Goal: Information Seeking & Learning: Stay updated

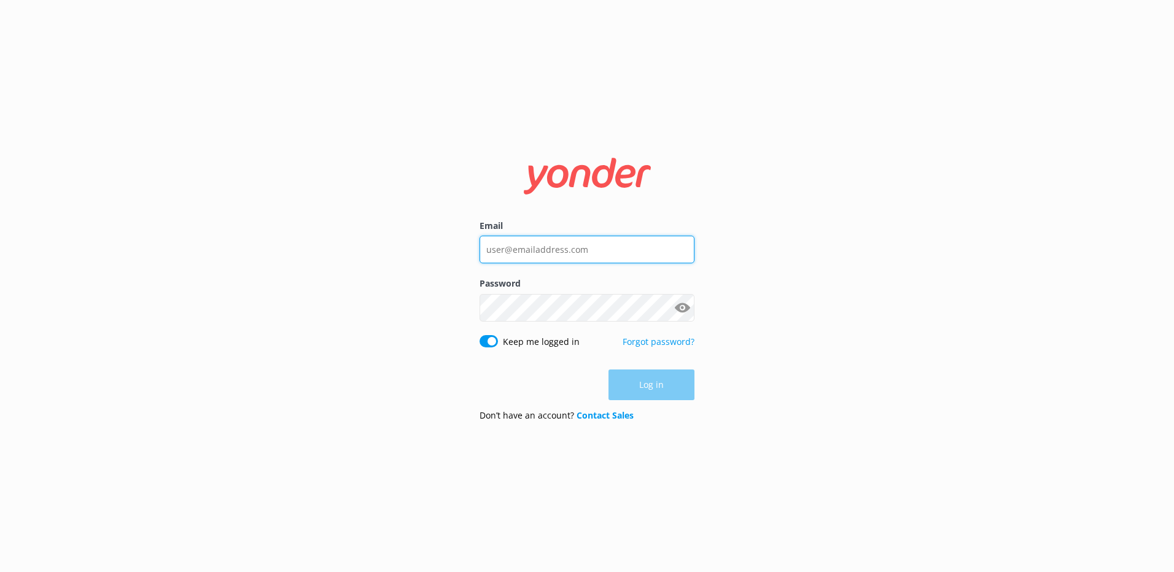
type input "lily@hobbitontours.com"
click at [656, 382] on div "Log in" at bounding box center [587, 385] width 215 height 31
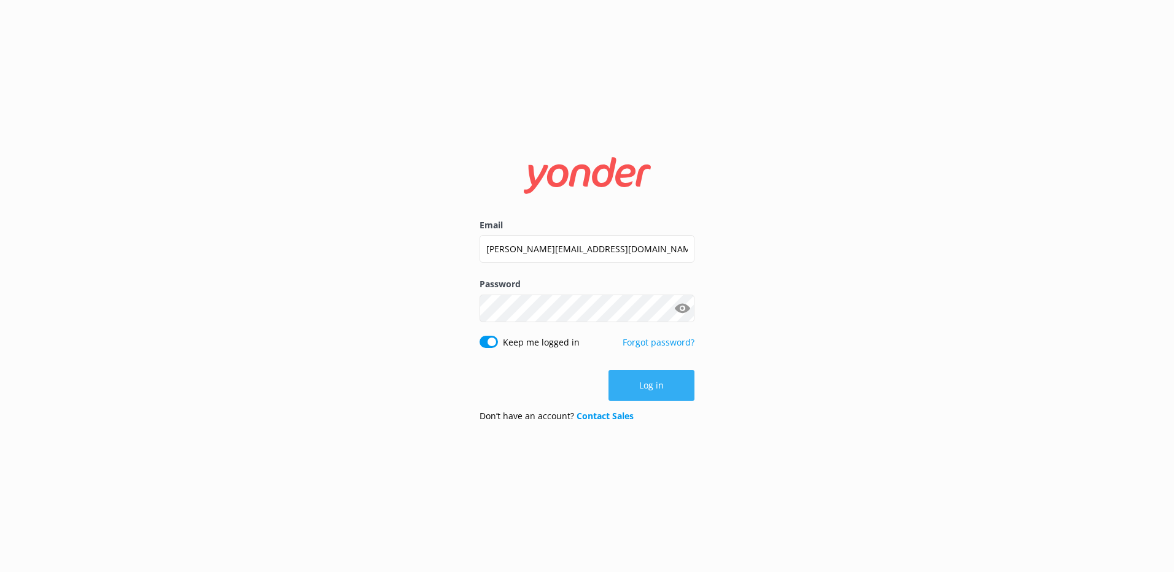
click at [665, 384] on button "Log in" at bounding box center [651, 385] width 86 height 31
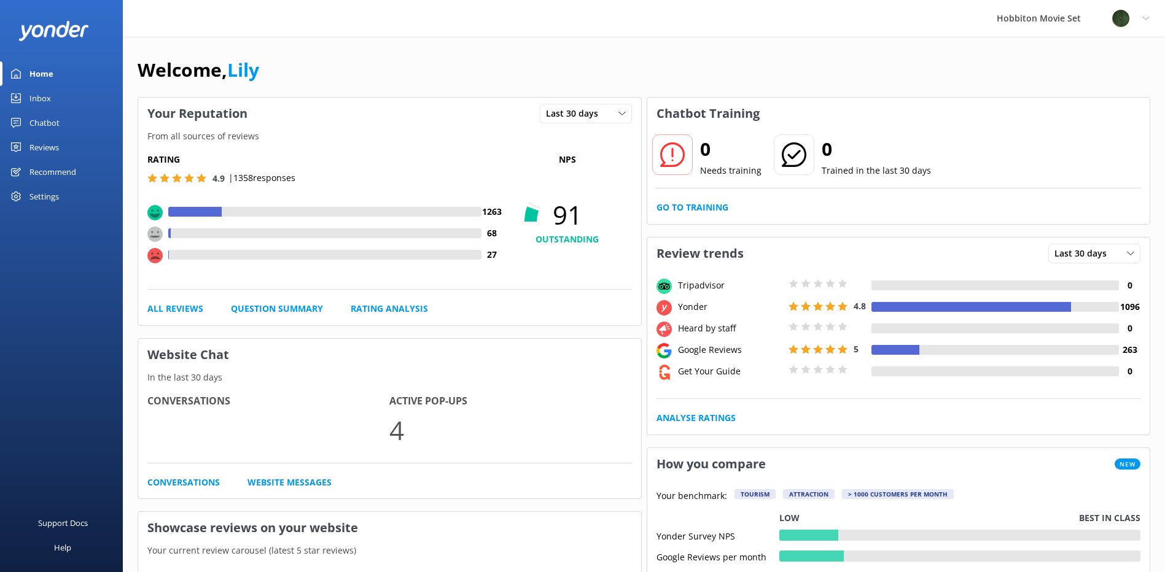
click at [21, 142] on link "Reviews" at bounding box center [61, 147] width 123 height 25
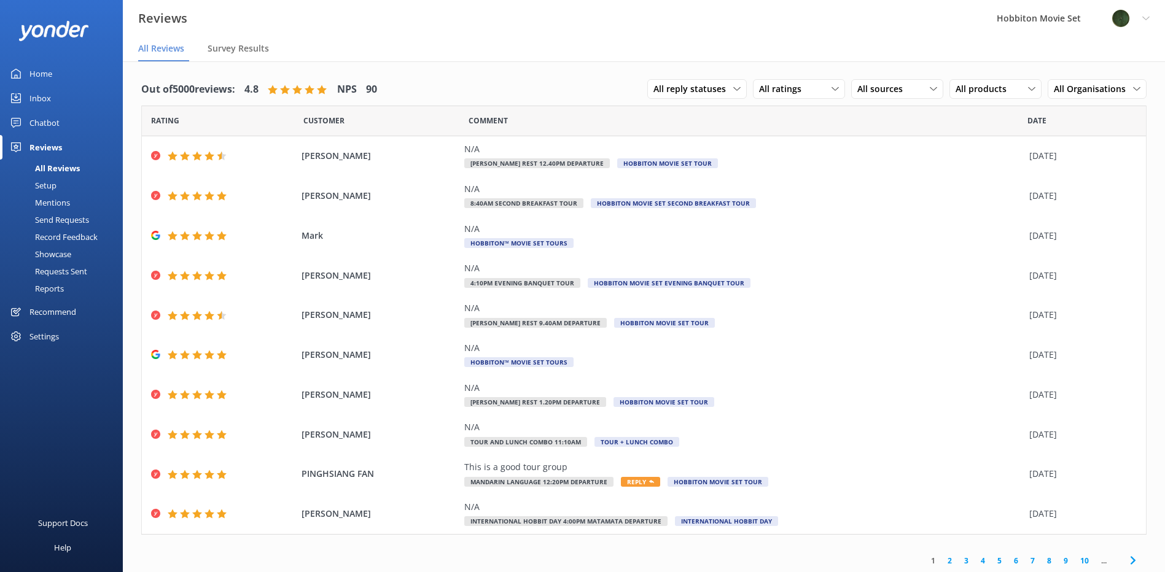
click at [1125, 561] on icon at bounding box center [1132, 560] width 15 height 15
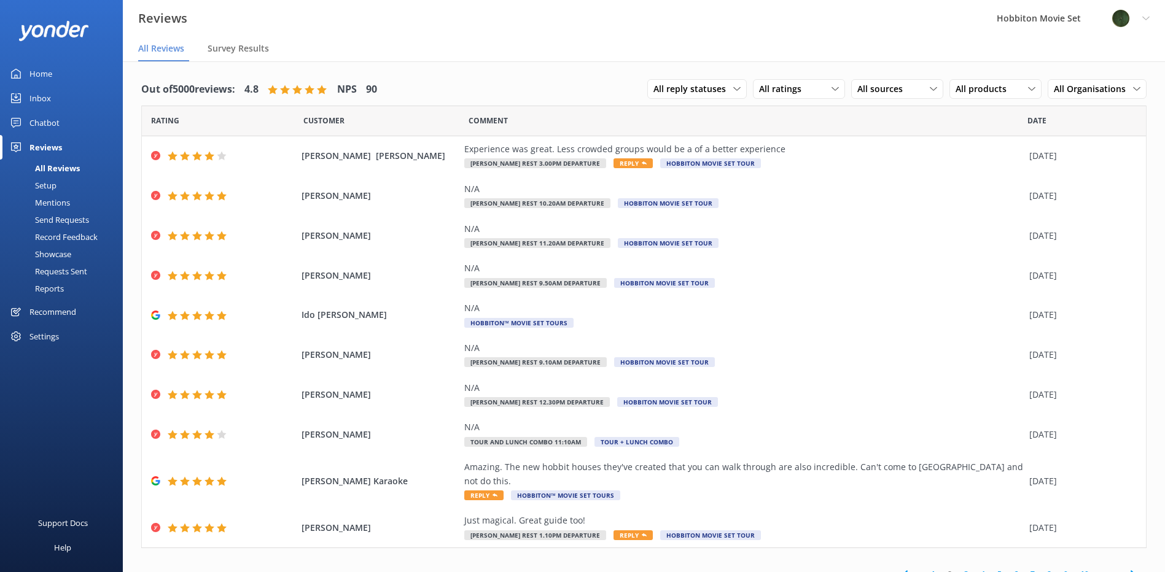
click at [1127, 567] on icon at bounding box center [1132, 574] width 15 height 15
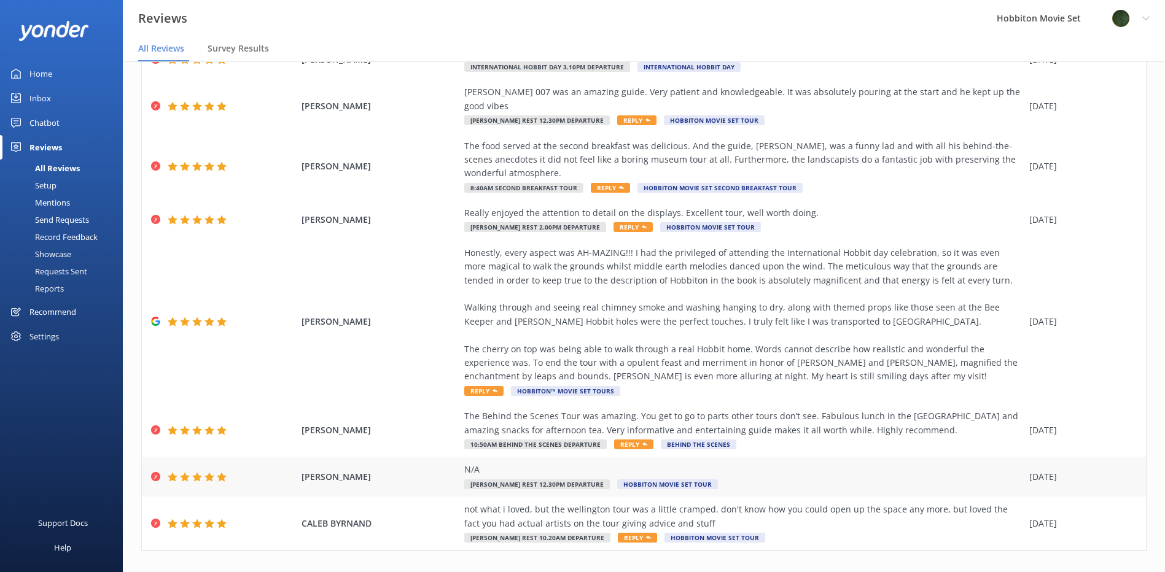
scroll to position [25, 0]
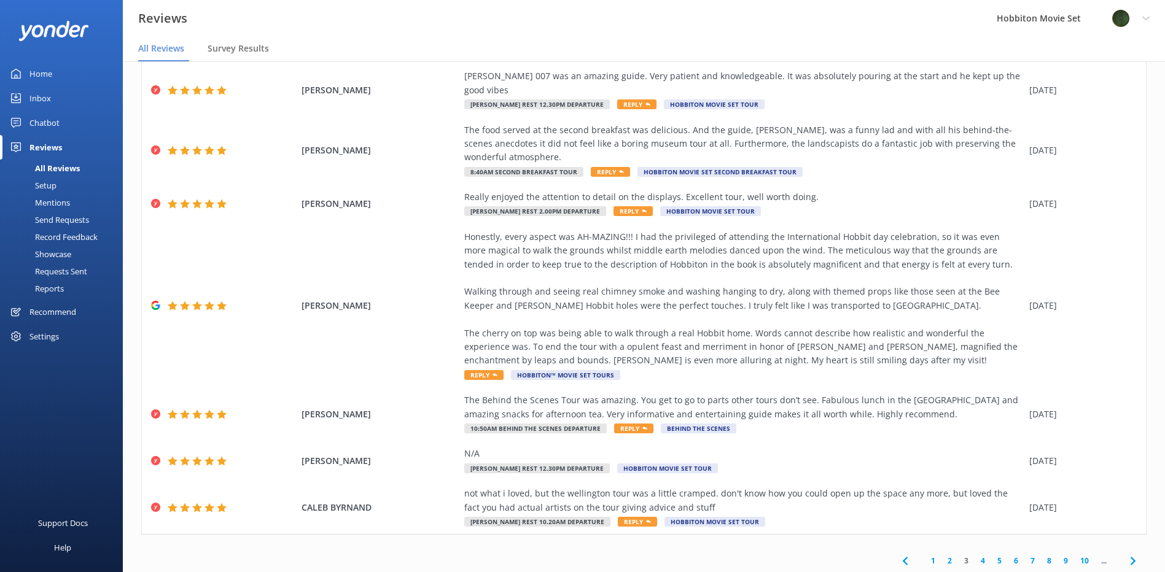
click at [1130, 557] on use at bounding box center [1132, 561] width 5 height 8
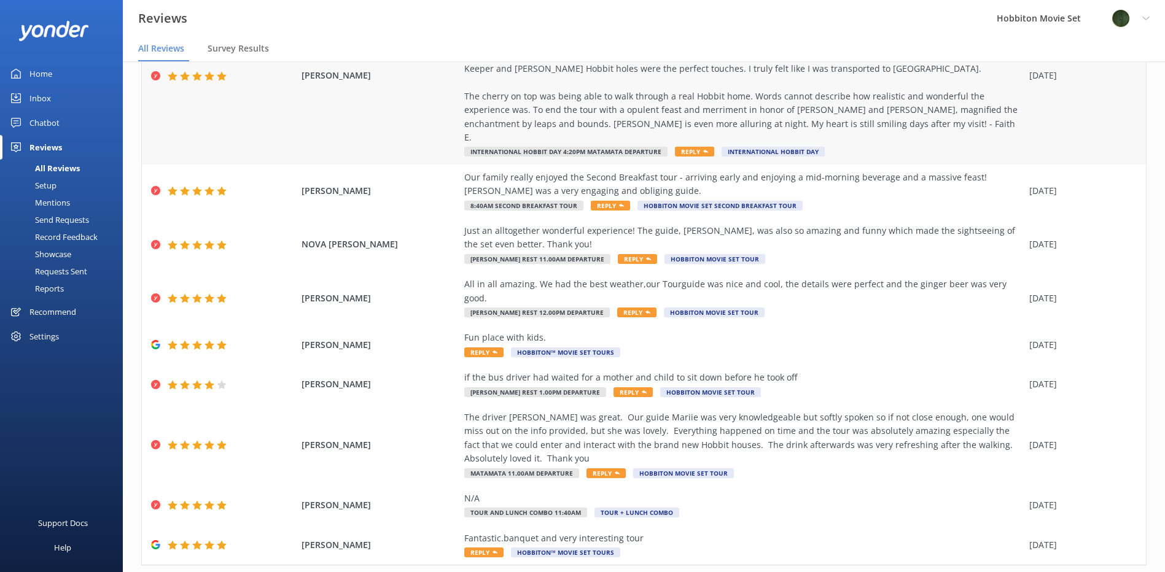
scroll to position [209, 0]
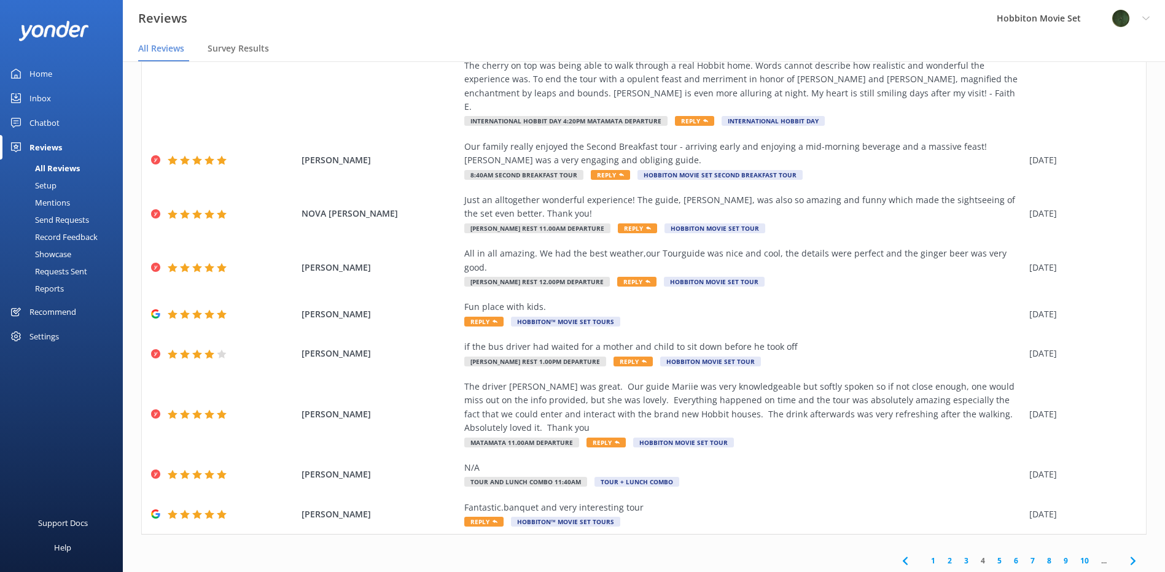
click at [1125, 554] on icon at bounding box center [1132, 561] width 15 height 15
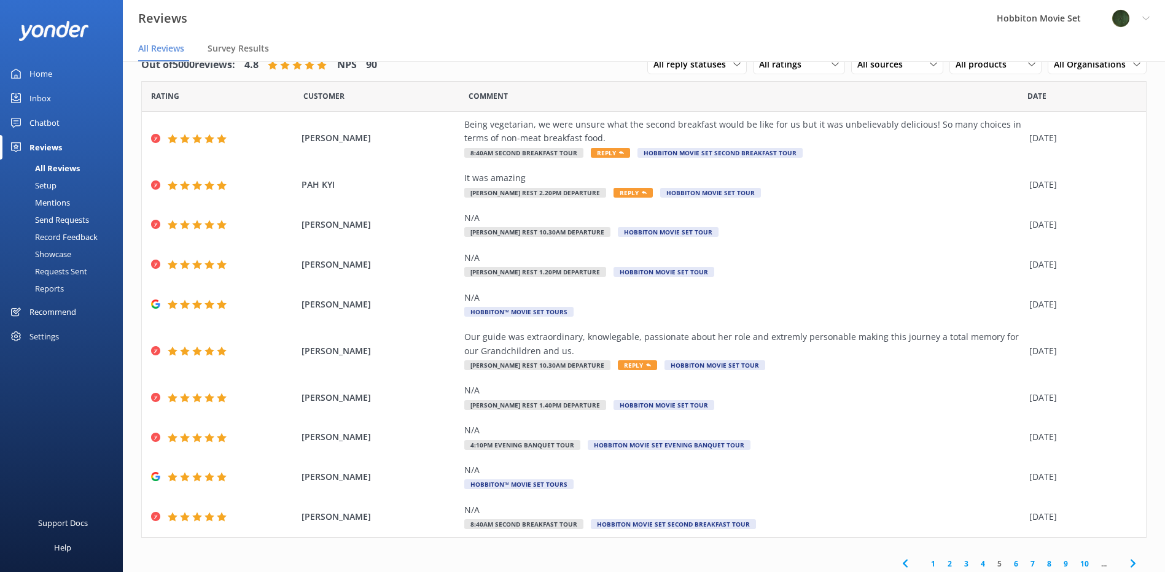
click at [1125, 564] on icon at bounding box center [1132, 563] width 15 height 15
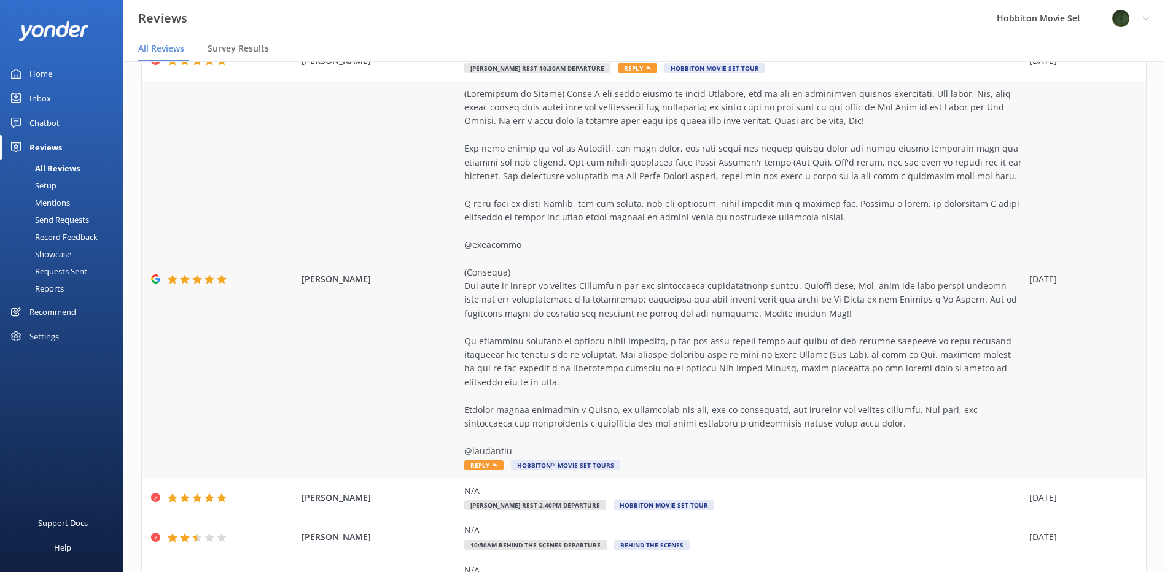
scroll to position [360, 0]
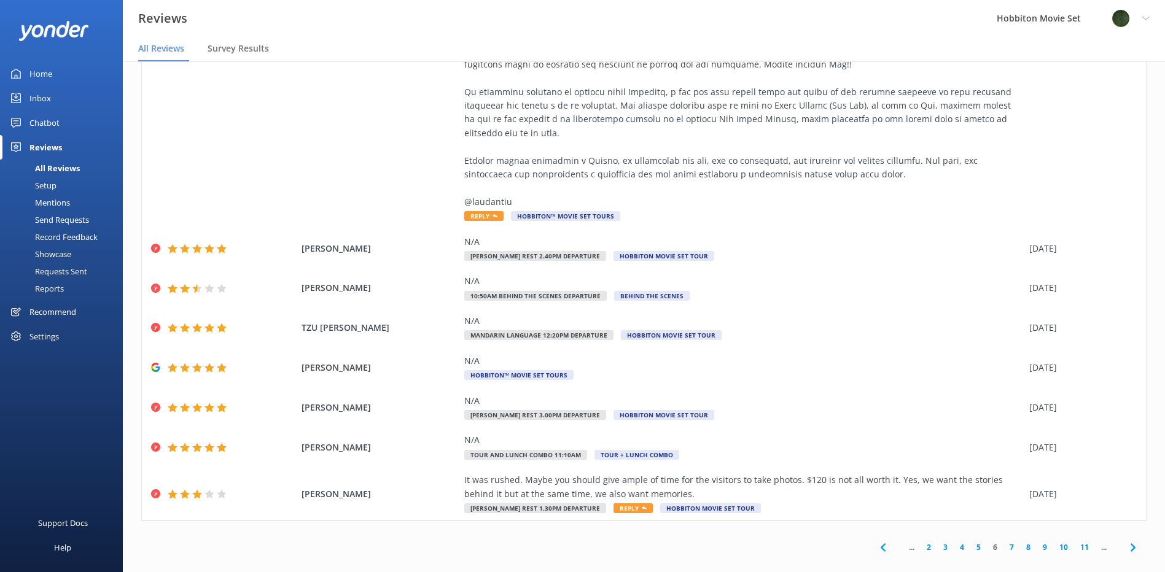
click at [1128, 540] on icon at bounding box center [1132, 547] width 15 height 15
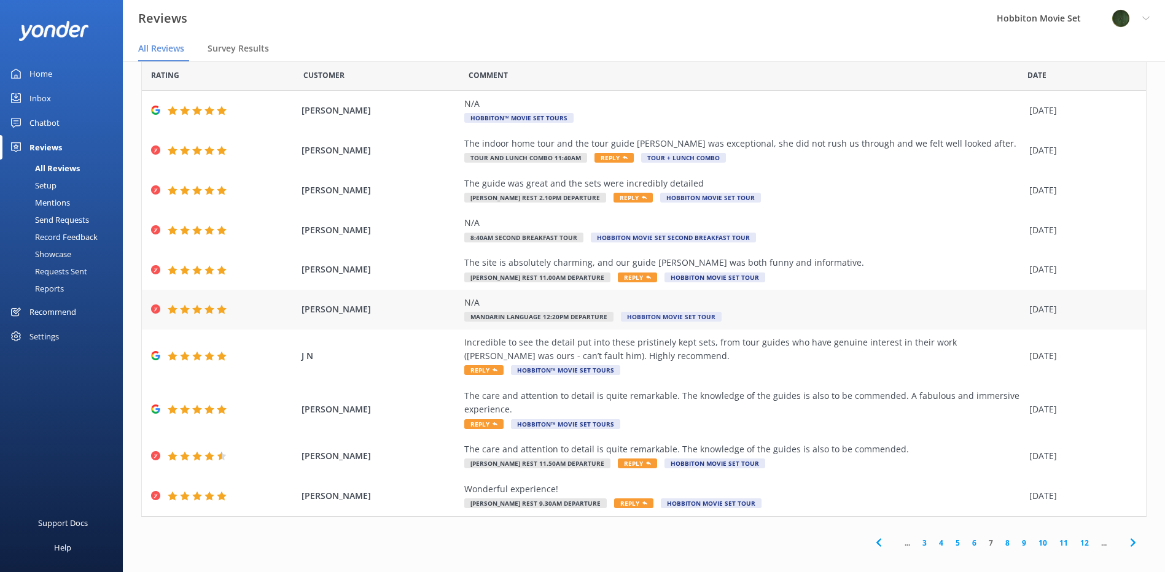
scroll to position [30, 0]
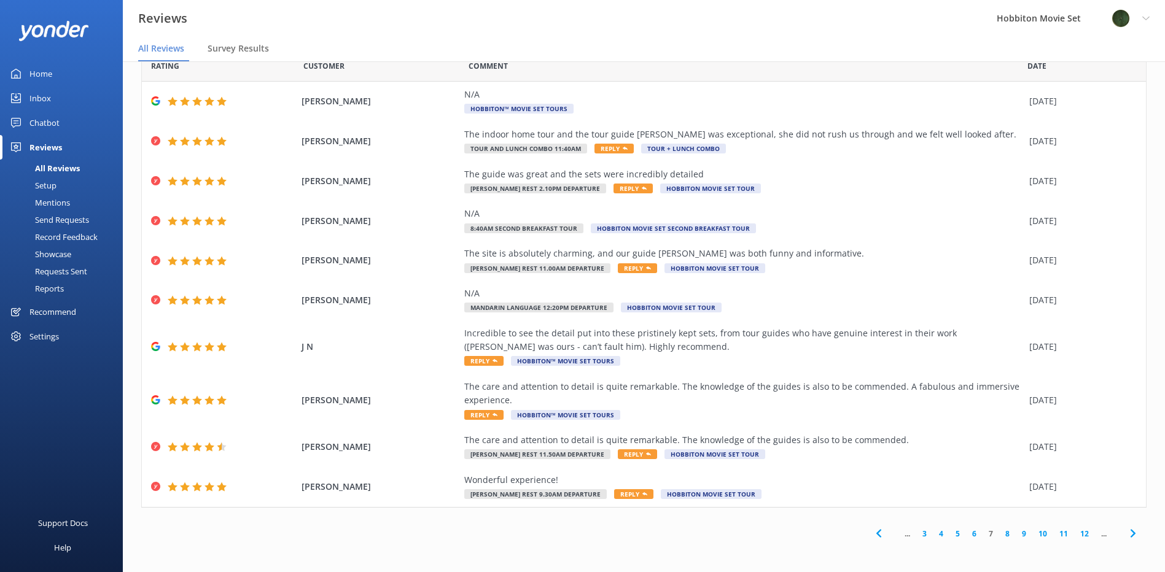
drag, startPoint x: 1122, startPoint y: 529, endPoint x: 1107, endPoint y: 532, distance: 15.2
click at [1125, 529] on icon at bounding box center [1132, 533] width 15 height 15
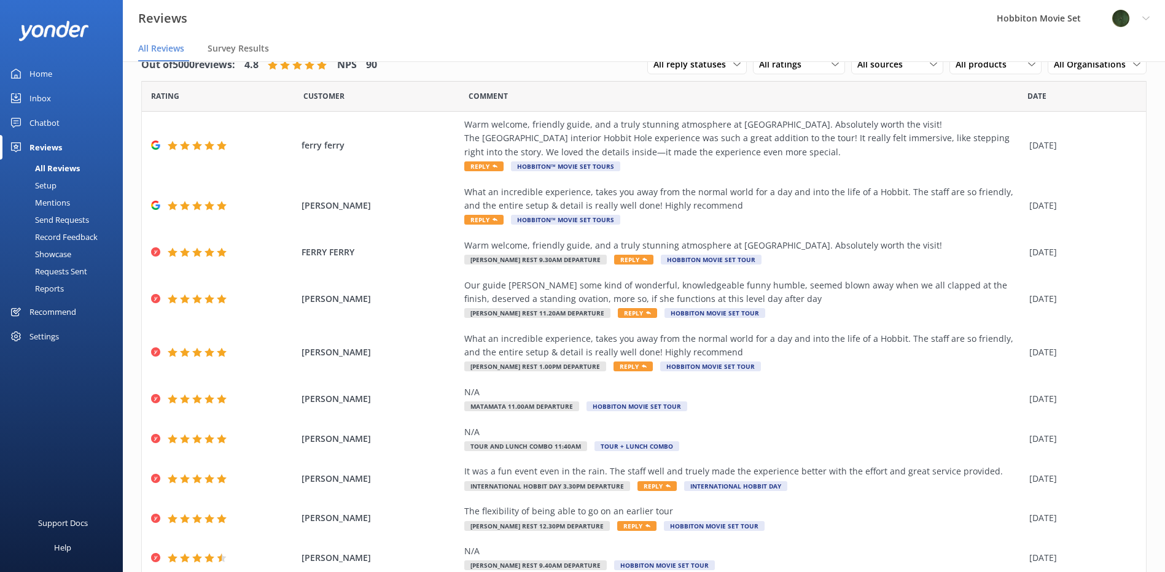
scroll to position [71, 0]
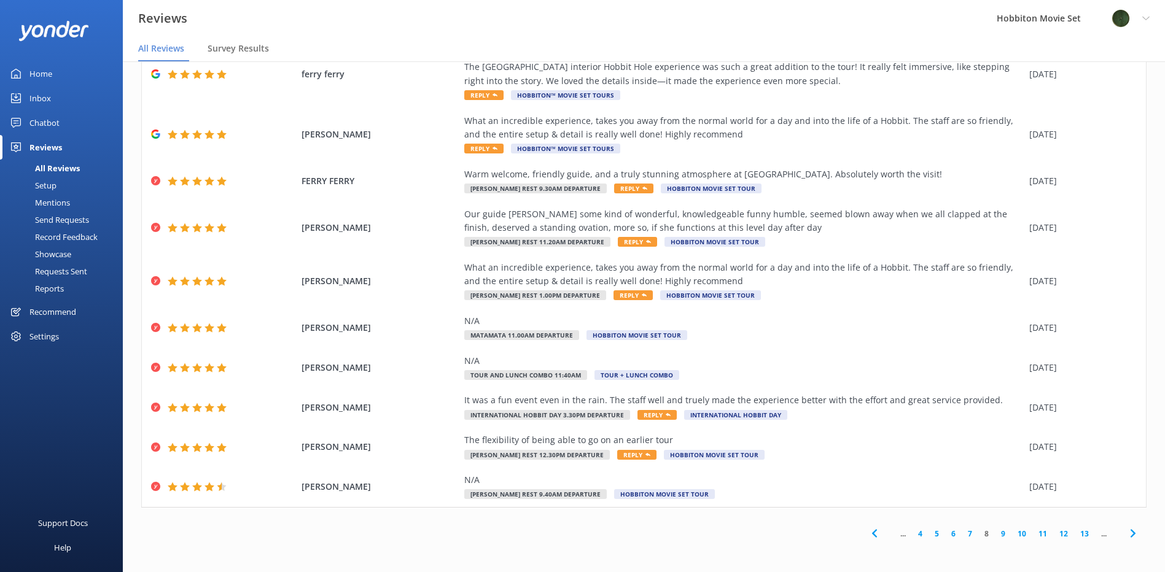
click at [1131, 523] on span at bounding box center [1133, 534] width 28 height 28
